Goal: Find specific page/section: Find specific page/section

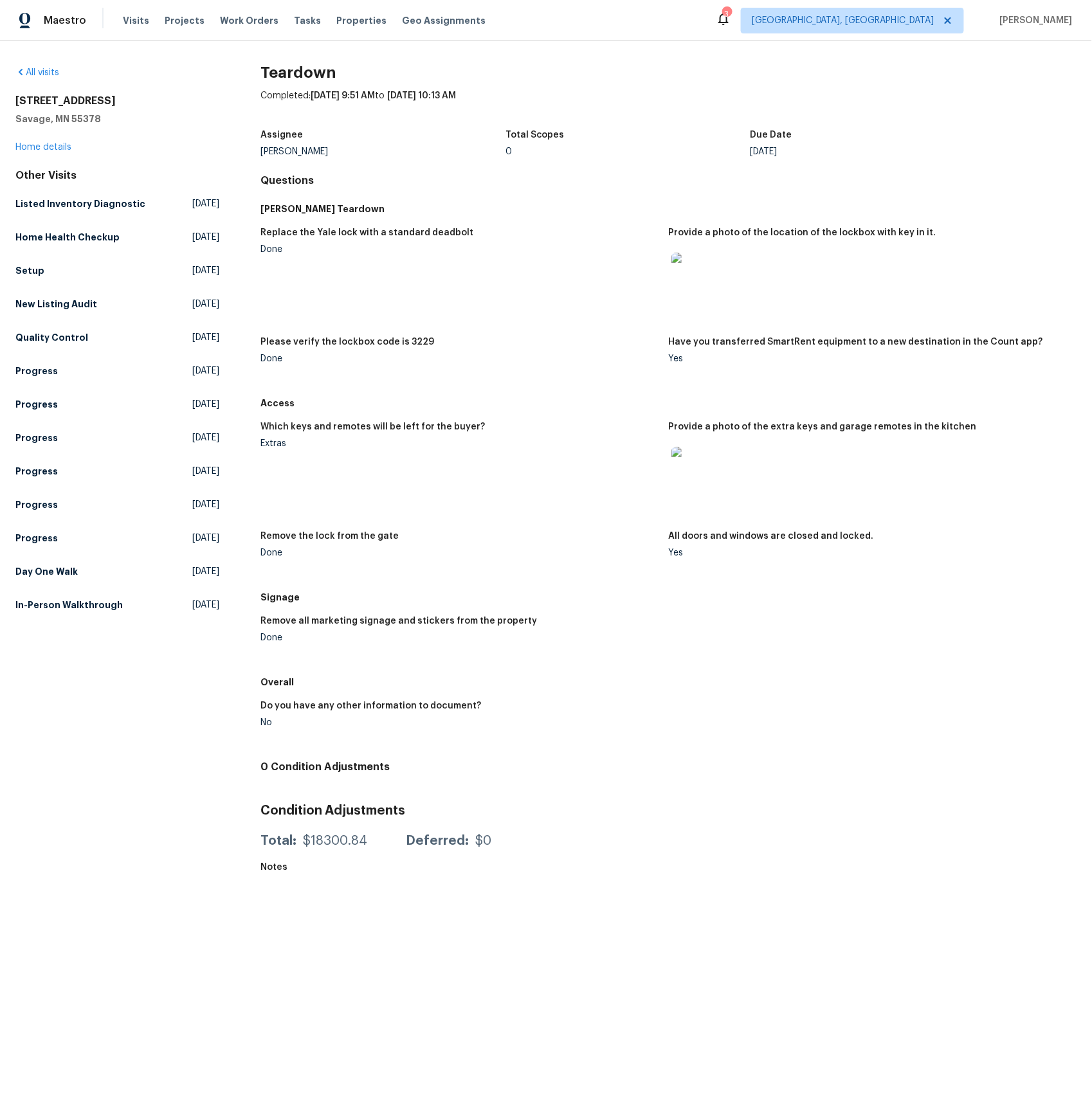
click at [691, 468] on img at bounding box center [691, 467] width 41 height 41
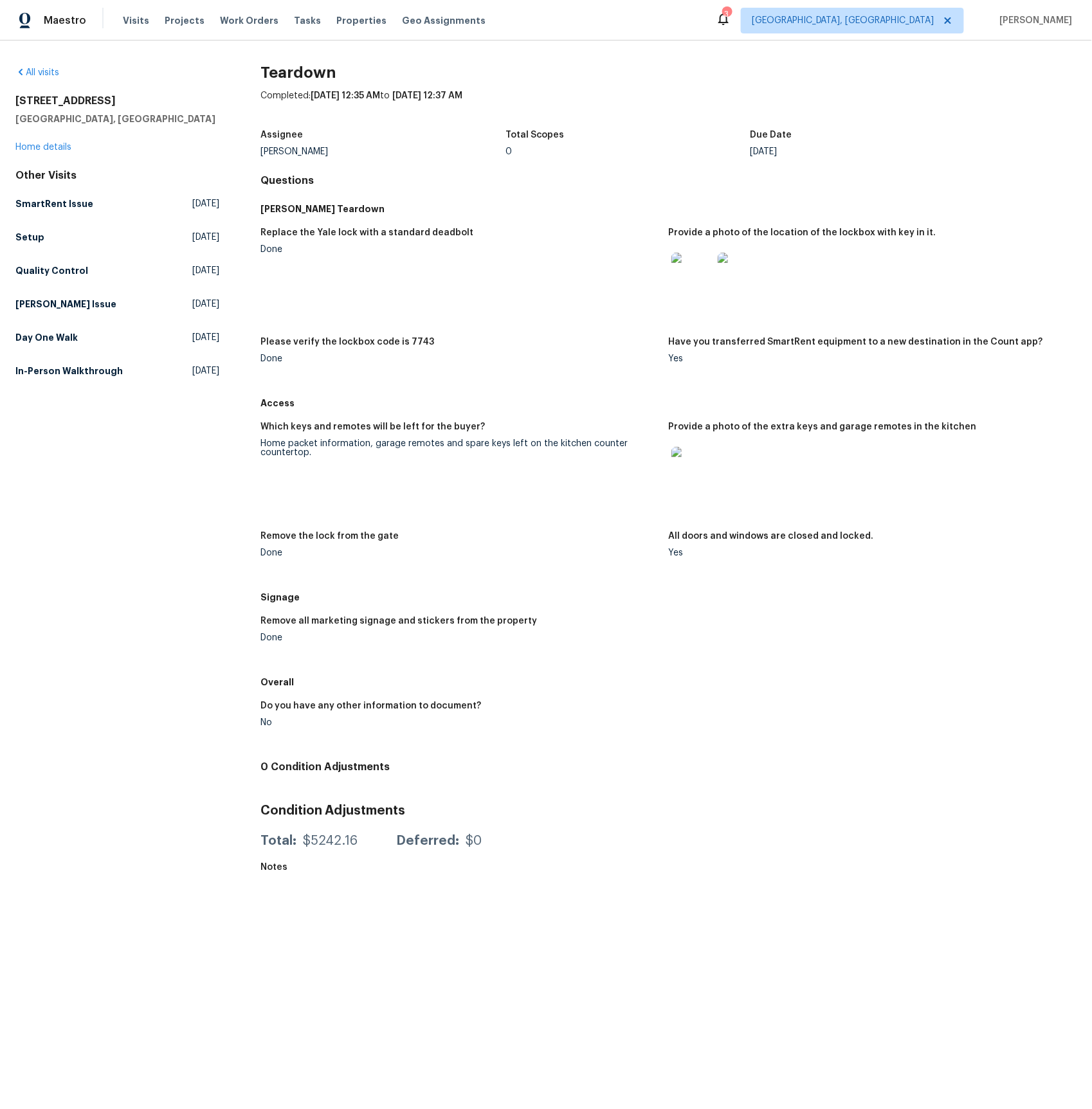
click at [688, 466] on img at bounding box center [691, 467] width 41 height 41
